Goal: Communication & Community: Answer question/provide support

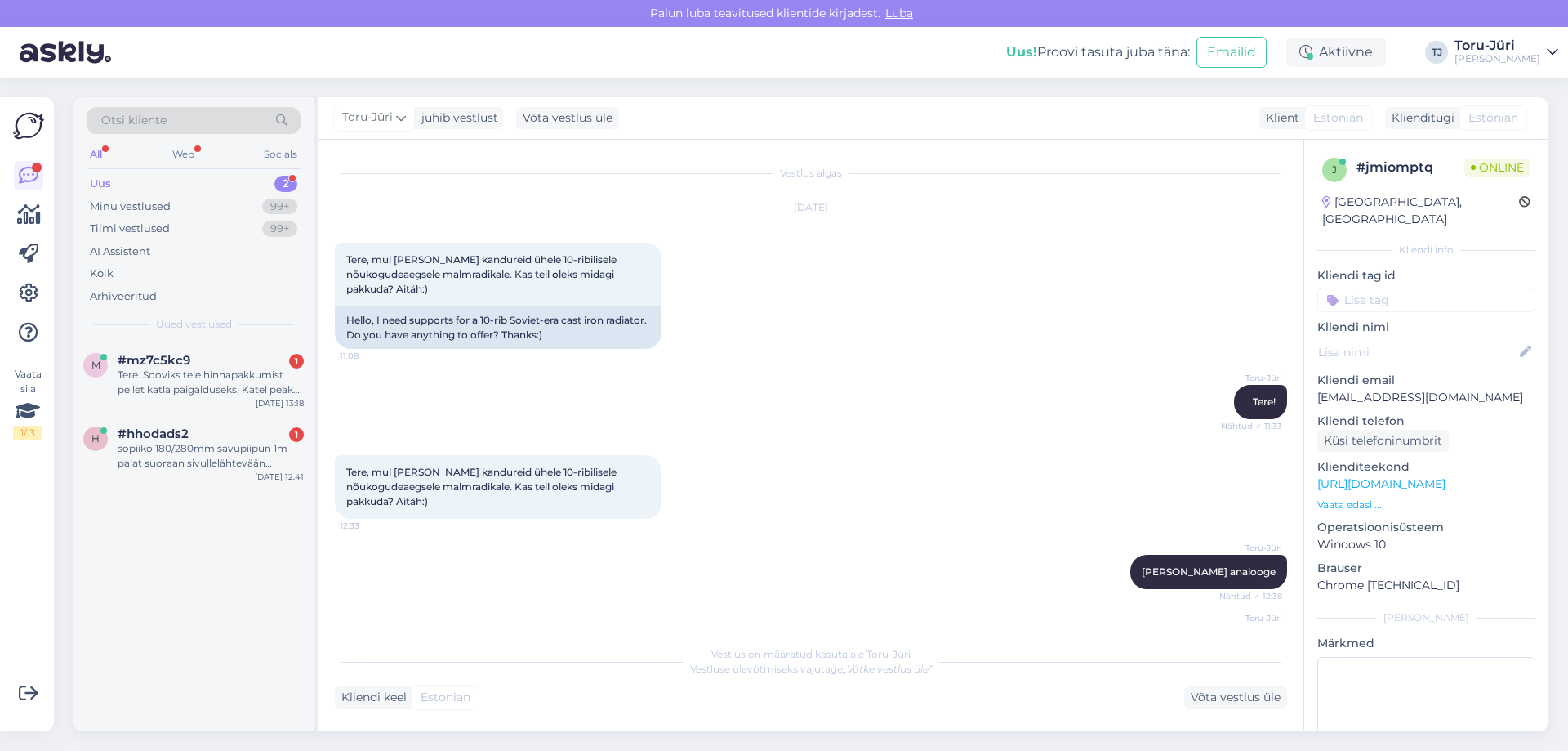
scroll to position [1211, 0]
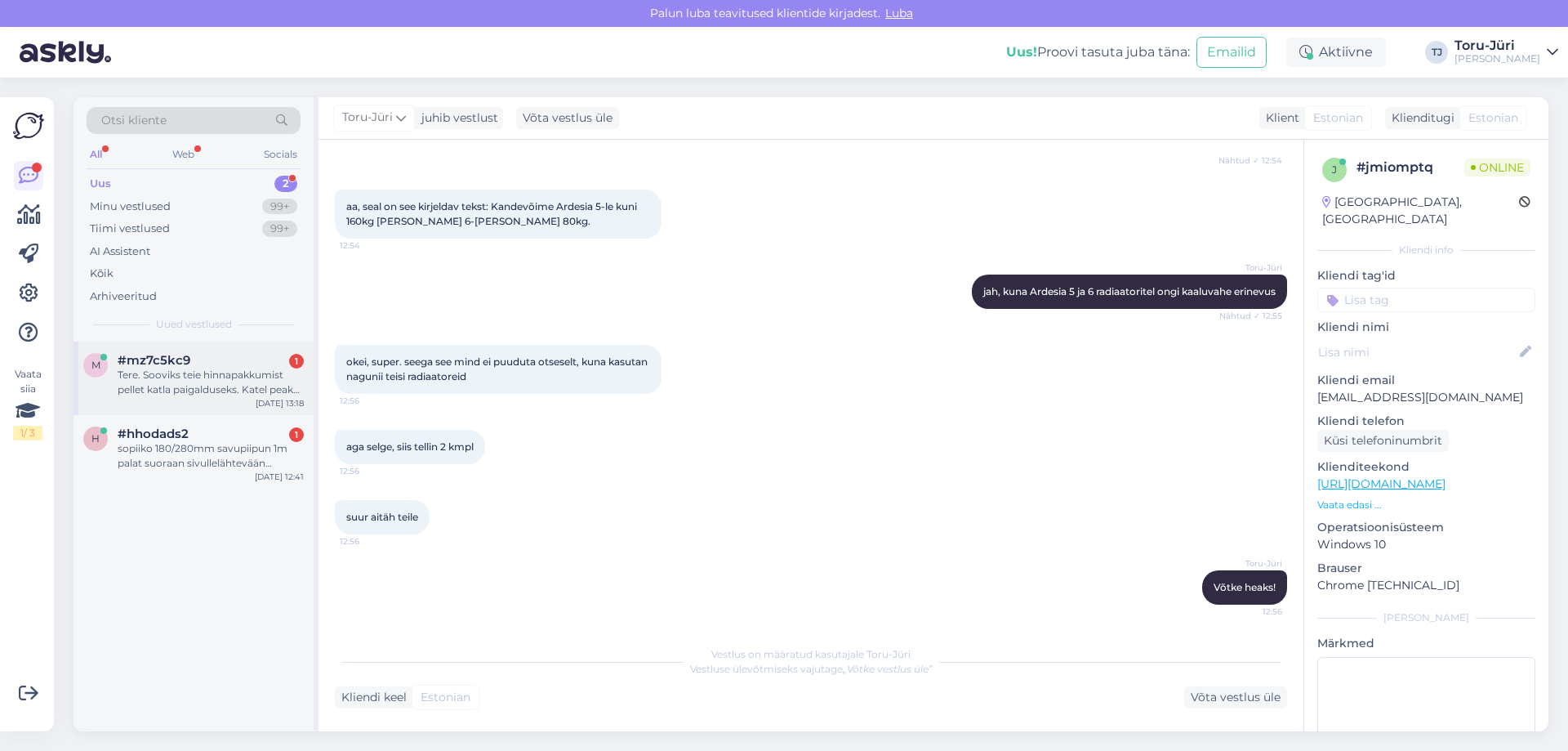
click at [232, 370] on div "Tere. Sooviks teie hinnapakkumist pellet katla paigalduseks. Katel peaks kütma …" at bounding box center [211, 382] width 186 height 30
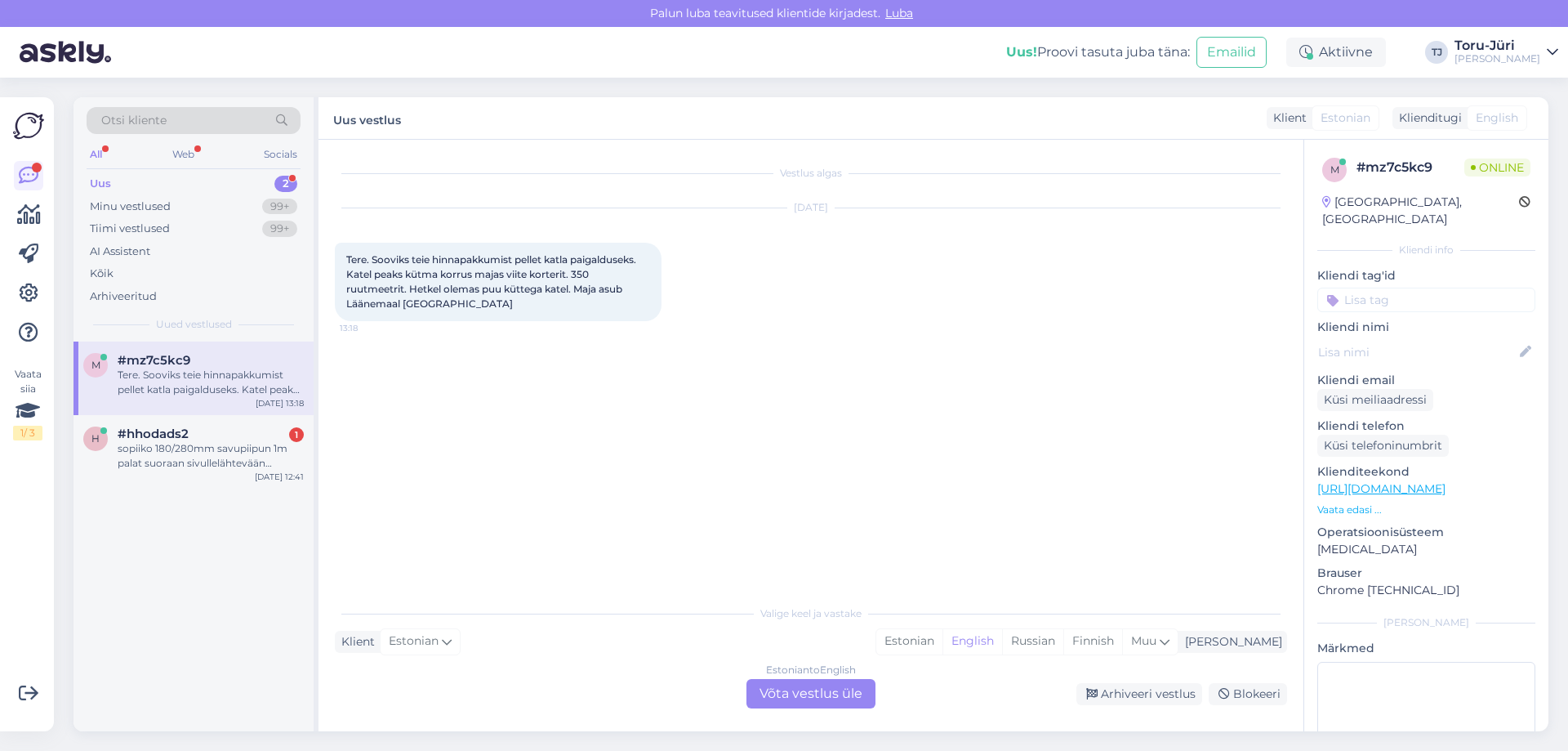
scroll to position [0, 0]
drag, startPoint x: 442, startPoint y: 275, endPoint x: 621, endPoint y: 298, distance: 180.5
click at [621, 298] on div "Tere. Sooviks teie hinnapakkumist pellet katla paigalduseks. Katel peaks kütma …" at bounding box center [498, 282] width 327 height 78
click at [821, 694] on div "Estonian to English Võta vestlus üle" at bounding box center [811, 693] width 129 height 30
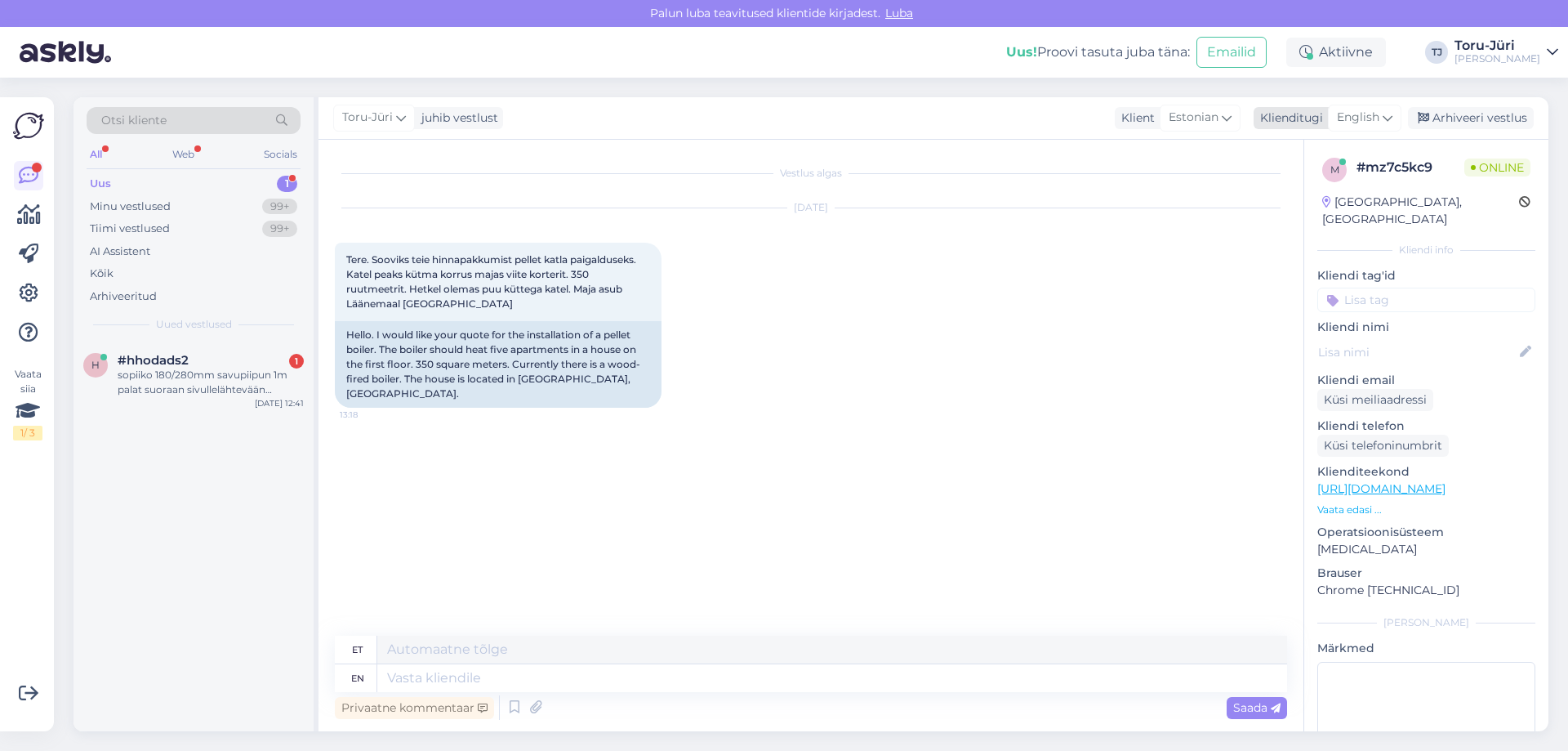
click at [1382, 125] on div "English" at bounding box center [1364, 117] width 73 height 26
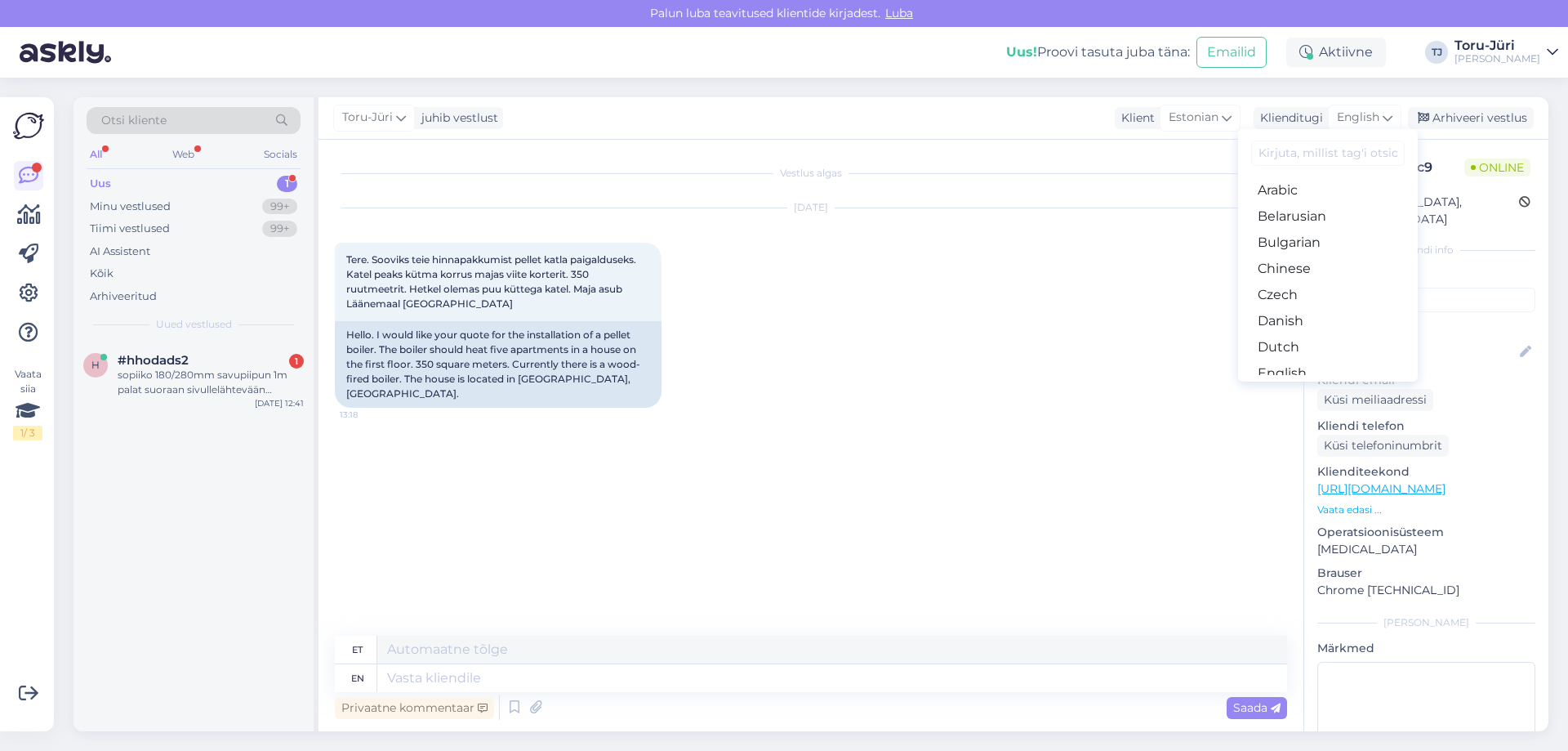
click at [1303, 386] on link "Estonian" at bounding box center [1327, 399] width 179 height 26
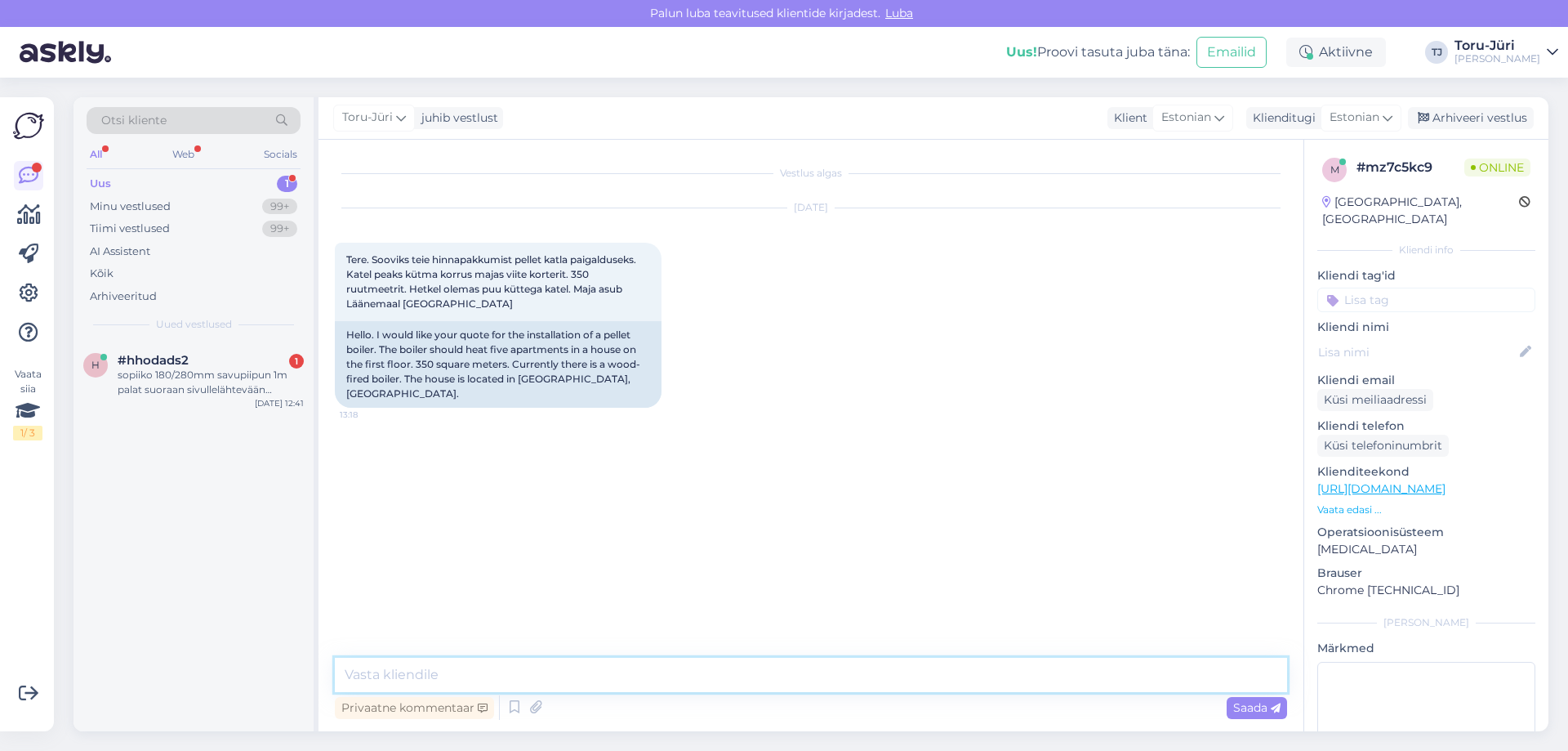
click at [478, 663] on textarea at bounding box center [811, 674] width 952 height 35
click at [748, 673] on textarea "Tere. Palun võtke ühendust meie paigaldusosakonnaga:" at bounding box center [811, 674] width 952 height 35
paste textarea "[EMAIL_ADDRESS][DOMAIN_NAME]"
click at [912, 679] on textarea "Tere. Palun võtke ühendust meie paigaldusosakonnaga: [EMAIL_ADDRESS][DOMAIN_NAM…" at bounding box center [811, 674] width 952 height 35
paste textarea "5190 9851"
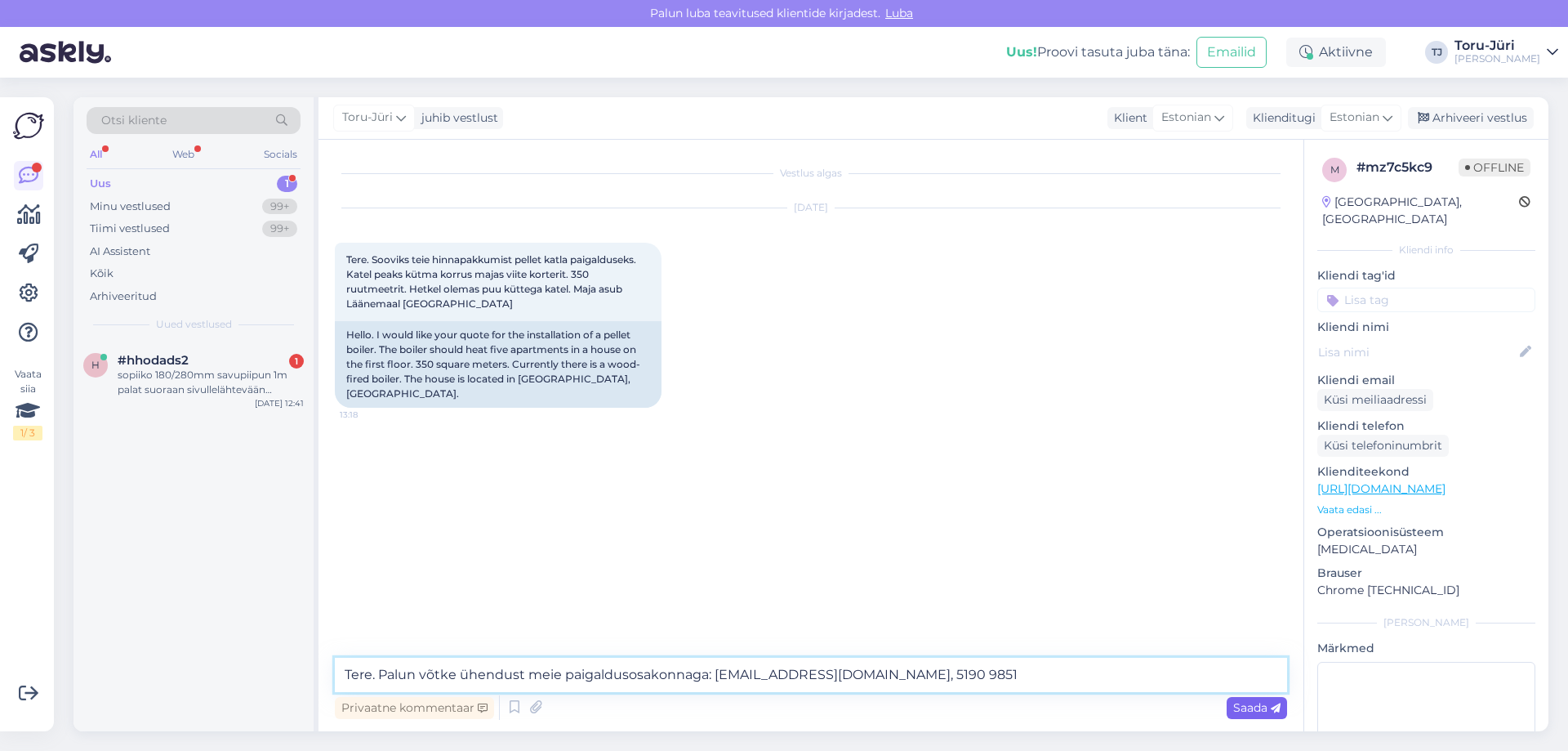
type textarea "Tere. Palun võtke ühendust meie paigaldusosakonnaga: [EMAIL_ADDRESS][DOMAIN_NAM…"
click at [1255, 711] on span "Saada" at bounding box center [1257, 707] width 47 height 14
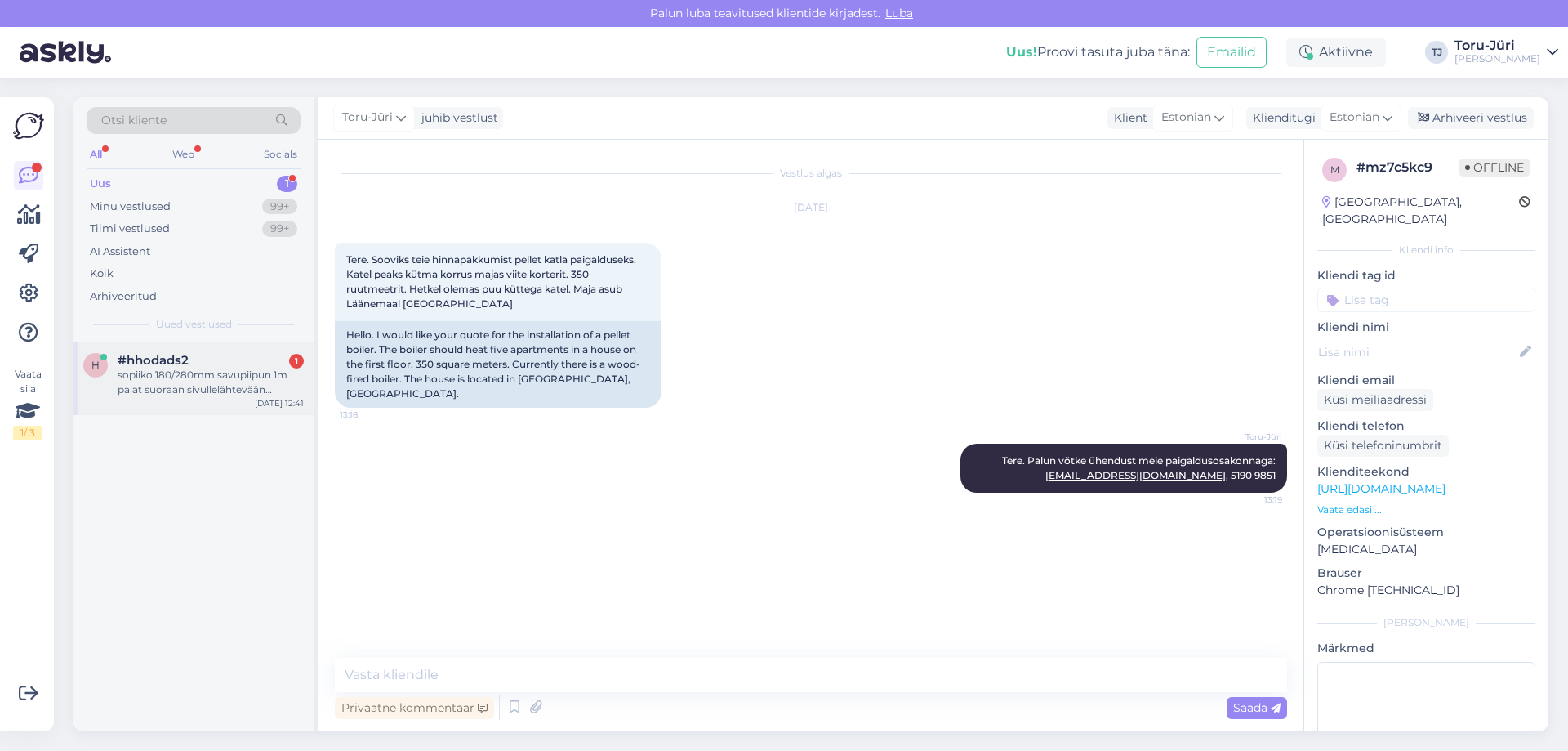
click at [163, 377] on div "sopiiko 180/280mm savupiipun 1m palat suoraan sivullelähtevään liitokseen.minun…" at bounding box center [211, 382] width 186 height 30
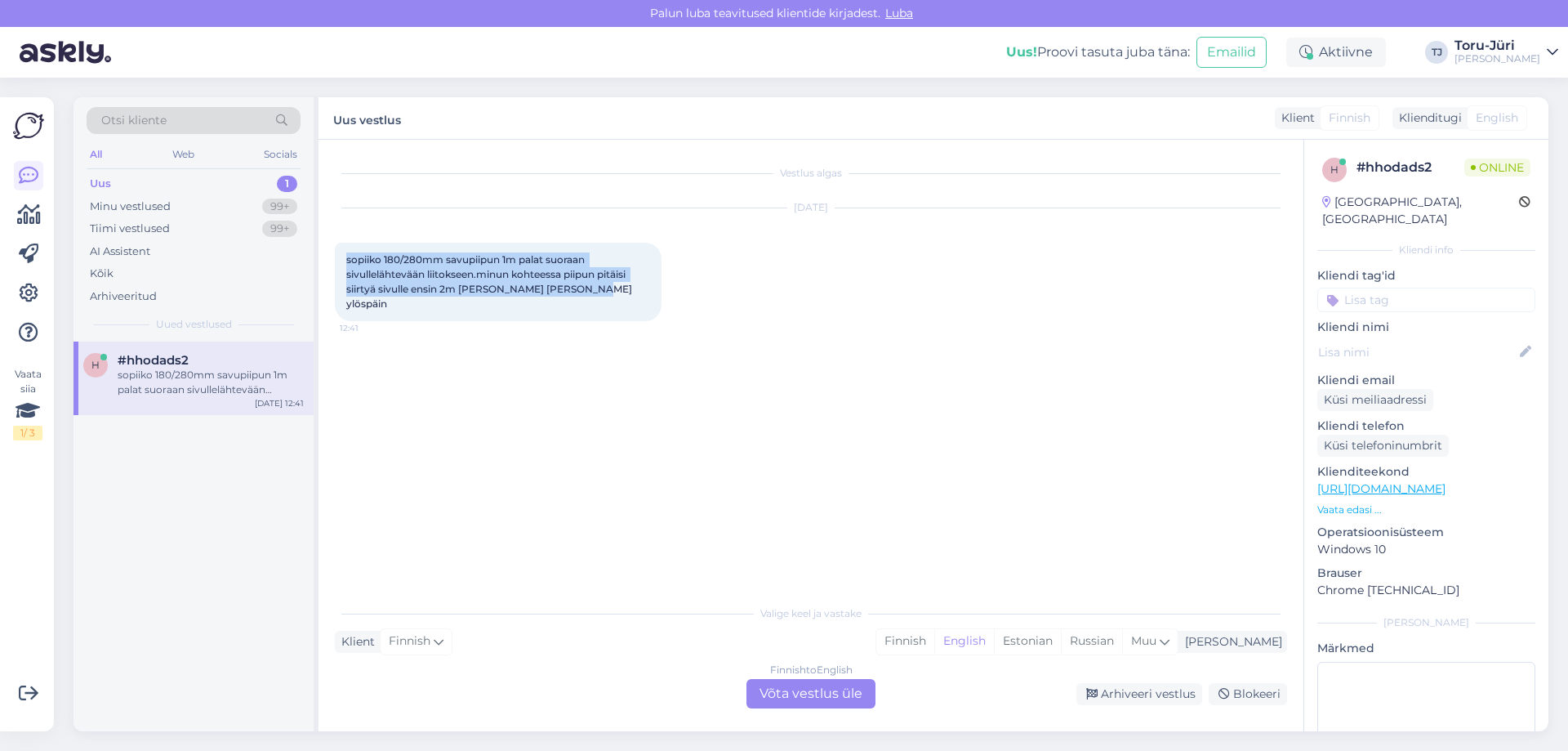
drag, startPoint x: 349, startPoint y: 259, endPoint x: 586, endPoint y: 292, distance: 239.3
click at [586, 292] on div "sopiiko 180/280mm savupiipun 1m palat suoraan sivullelähtevään liitokseen.minun…" at bounding box center [498, 282] width 327 height 78
click at [847, 701] on div "Finnish to English Võta vestlus üle" at bounding box center [811, 693] width 129 height 30
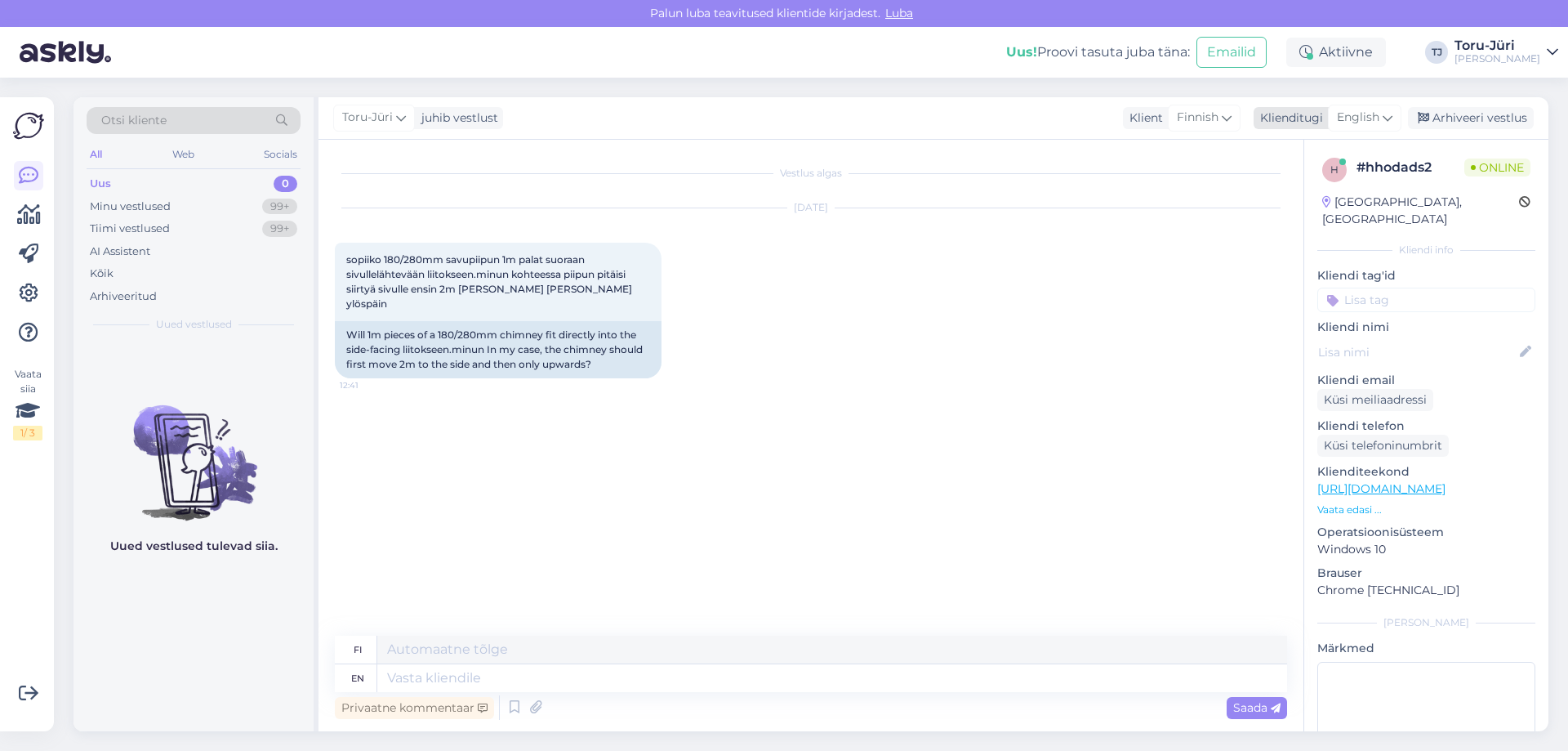
click at [1382, 118] on div "English" at bounding box center [1364, 117] width 73 height 26
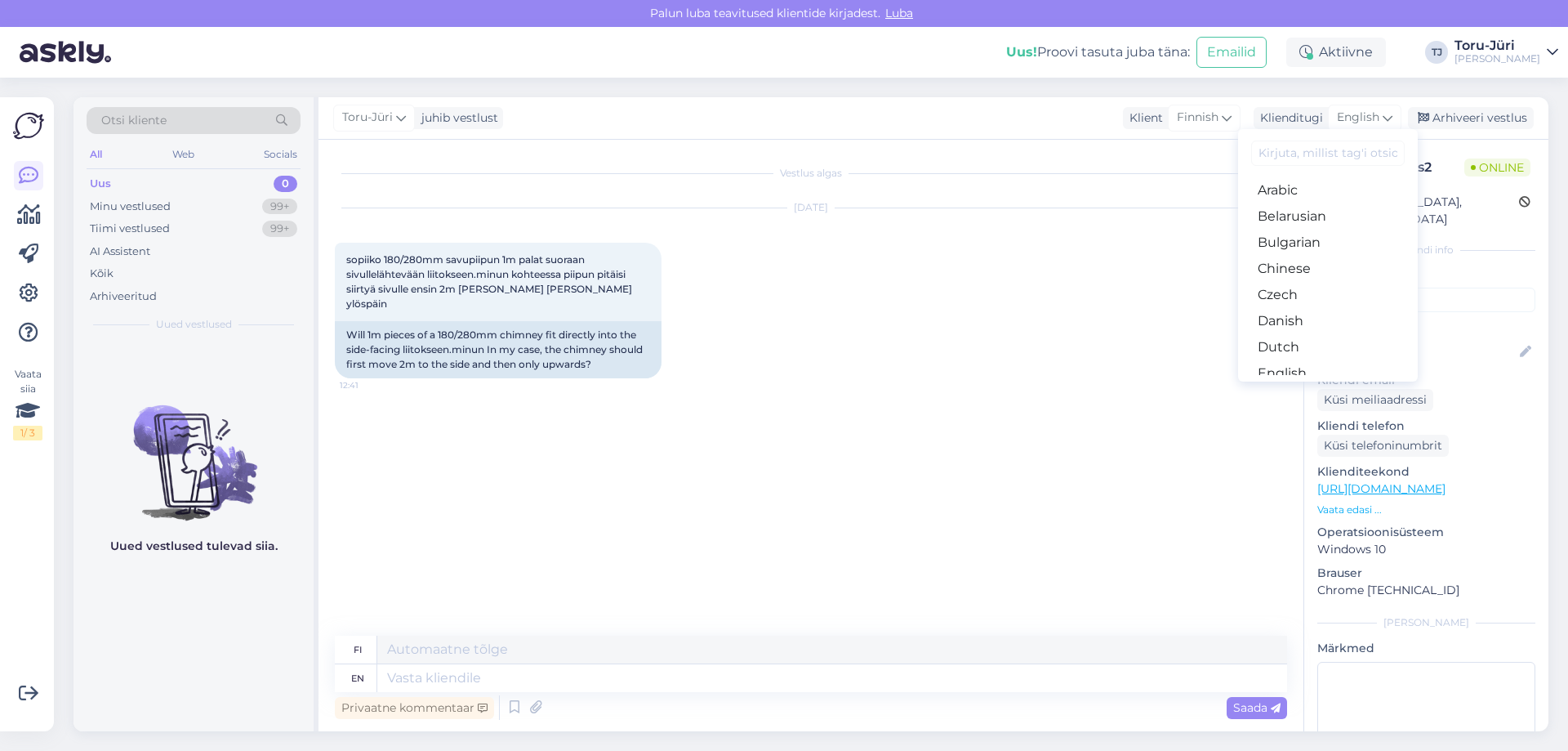
click at [1302, 386] on link "Estonian" at bounding box center [1327, 399] width 179 height 26
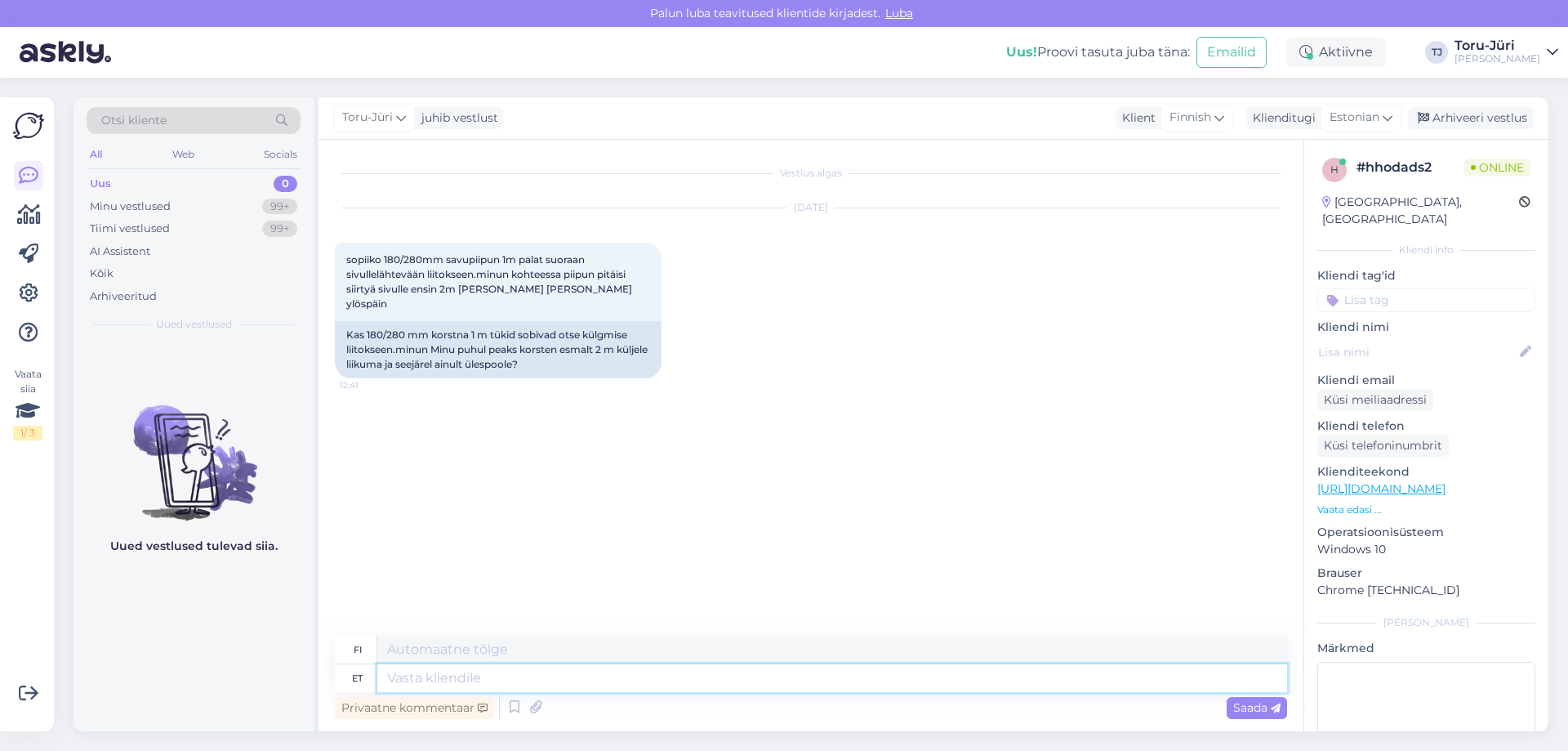
click at [415, 672] on textarea at bounding box center [832, 678] width 910 height 28
type textarea "Tere."
type textarea "Hei."
type textarea "Tere. Sobib"
type textarea "Hei. Ei hätää."
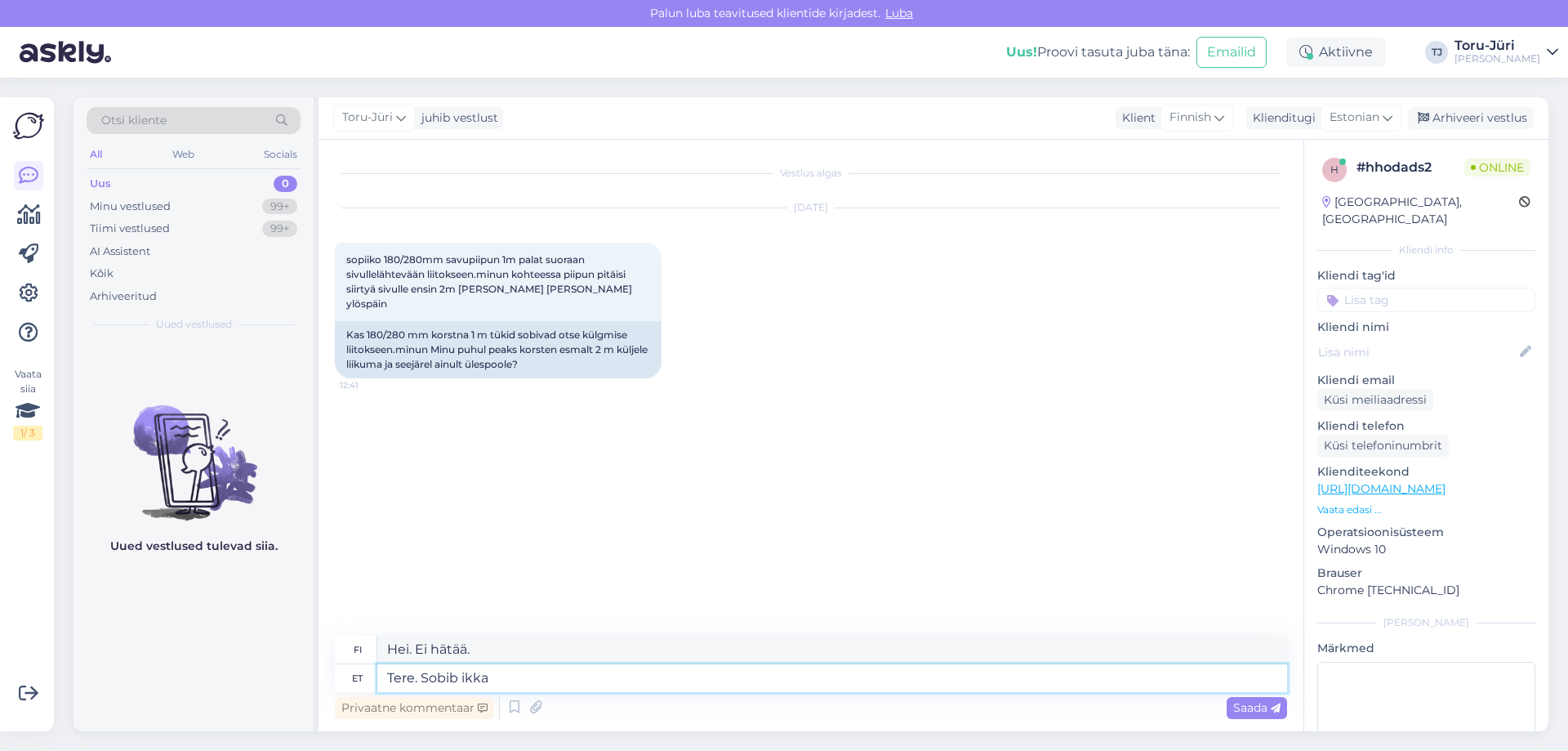
type textarea "Tere. Sobib ikka."
type textarea "Hei. Se sopii edelleen."
type textarea "Tere. Sobib ikka."
click at [1244, 704] on span "Saada" at bounding box center [1257, 707] width 47 height 14
